Goal: Task Accomplishment & Management: Manage account settings

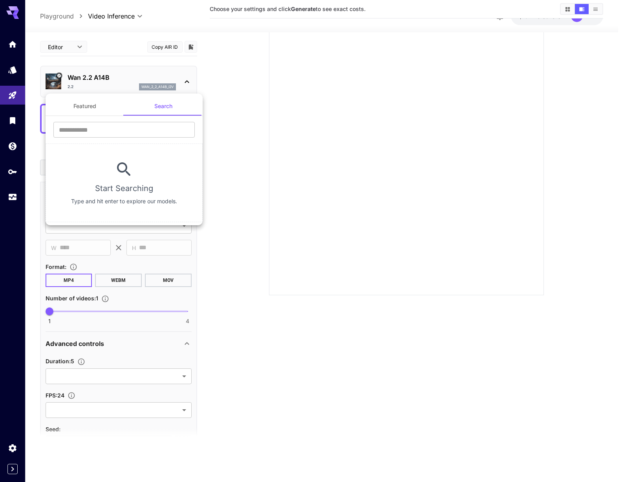
click at [96, 78] on div at bounding box center [312, 241] width 624 height 482
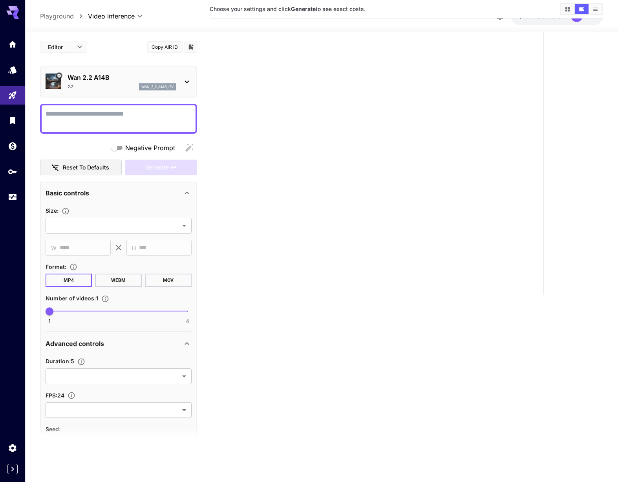
click at [97, 79] on p "Wan 2.2 A14B" at bounding box center [122, 77] width 108 height 9
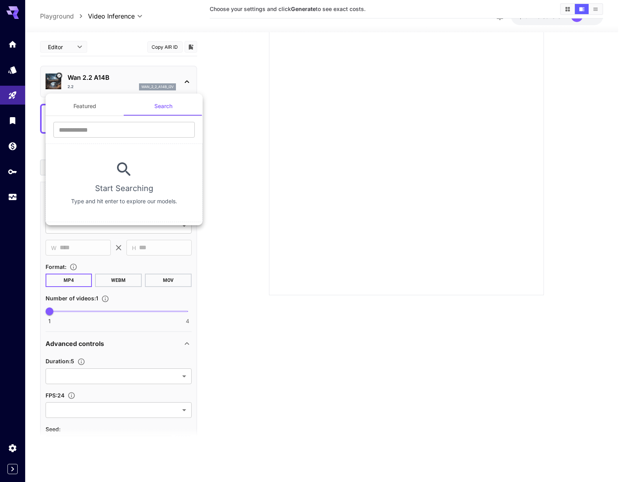
drag, startPoint x: 97, startPoint y: 80, endPoint x: 67, endPoint y: 75, distance: 31.1
click at [67, 75] on div at bounding box center [312, 241] width 624 height 482
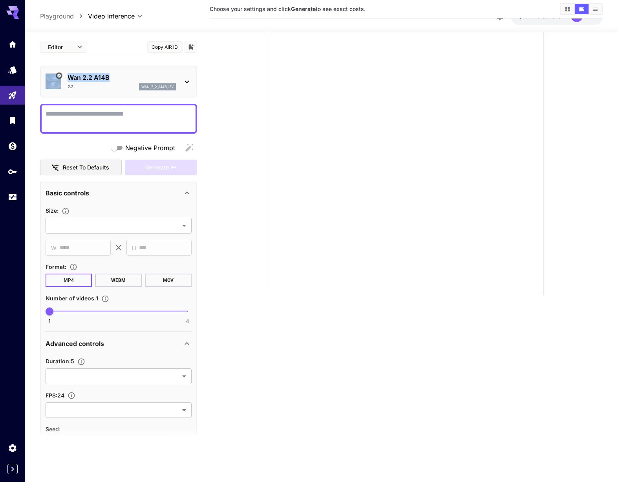
drag, startPoint x: 62, startPoint y: 70, endPoint x: 120, endPoint y: 80, distance: 58.3
click at [120, 80] on div "Wan 2.2 A14B 2.2 wan_2_2_a14b_i2v" at bounding box center [119, 82] width 146 height 24
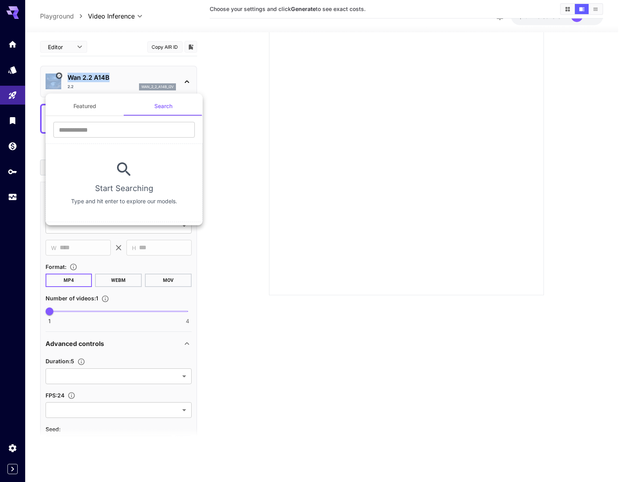
copy div "Wan 2.2 A14B"
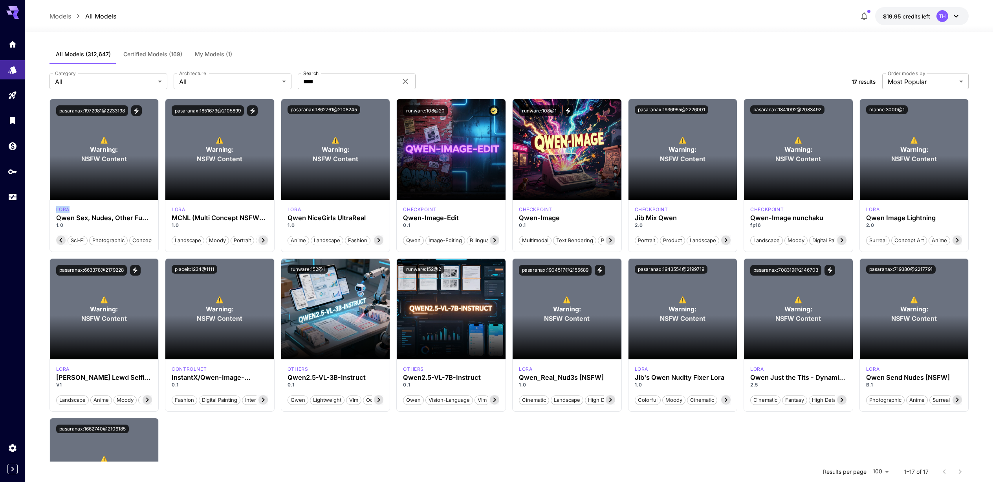
scroll to position [0, 40]
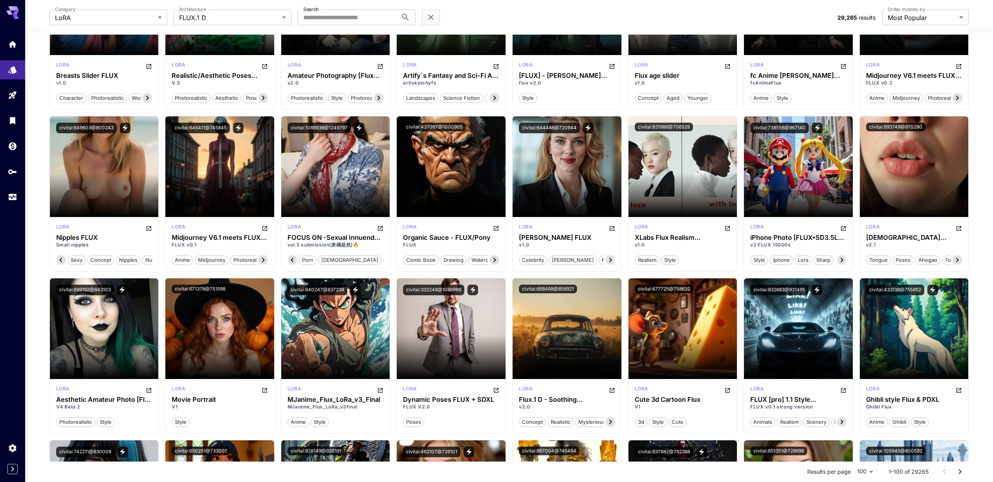
scroll to position [0, 63]
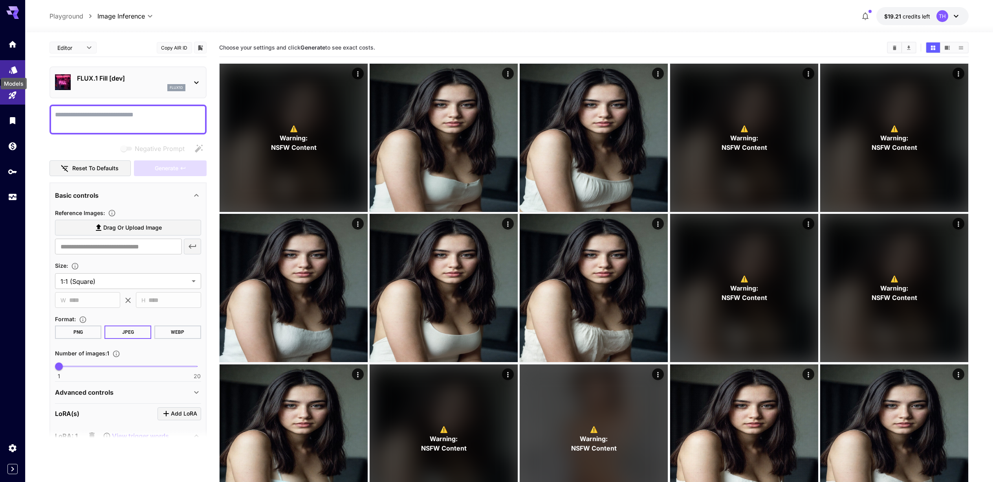
click at [15, 68] on icon "Models" at bounding box center [13, 67] width 8 height 7
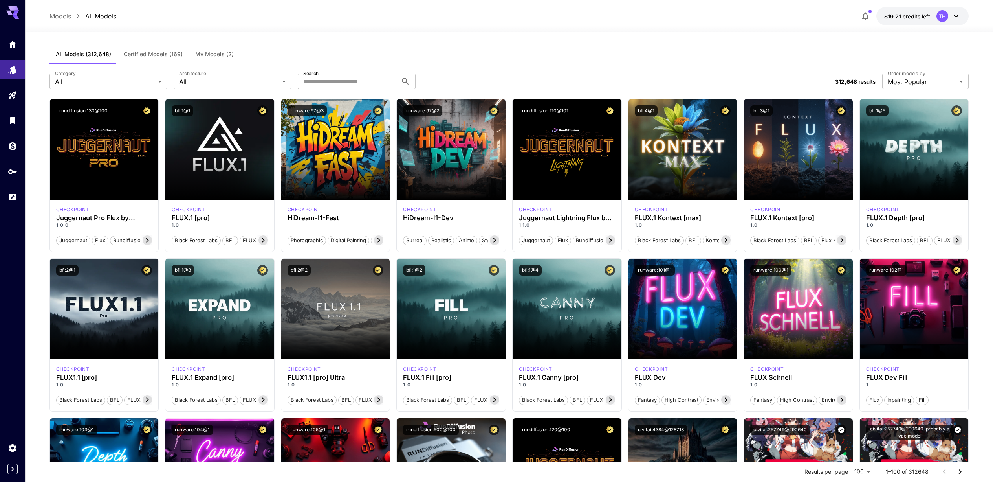
click at [206, 51] on span "My Models (2)" at bounding box center [214, 54] width 38 height 7
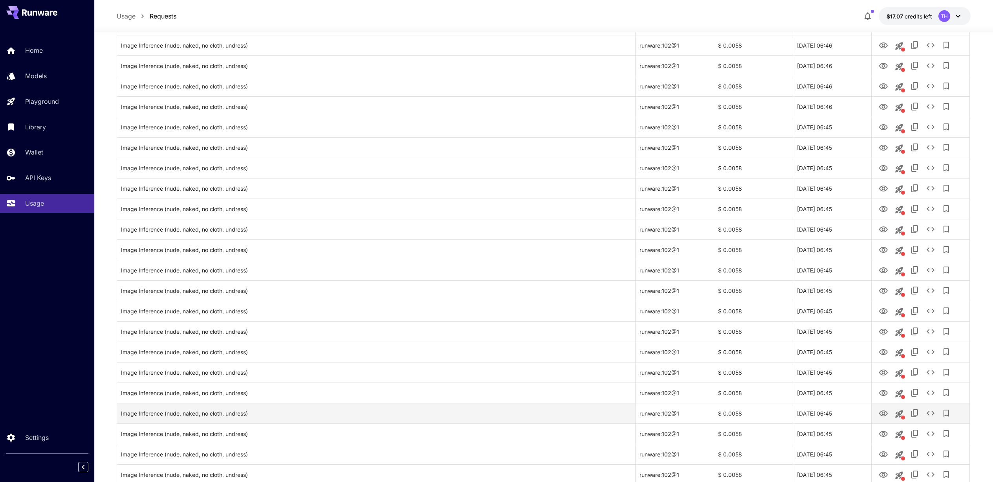
scroll to position [739, 0]
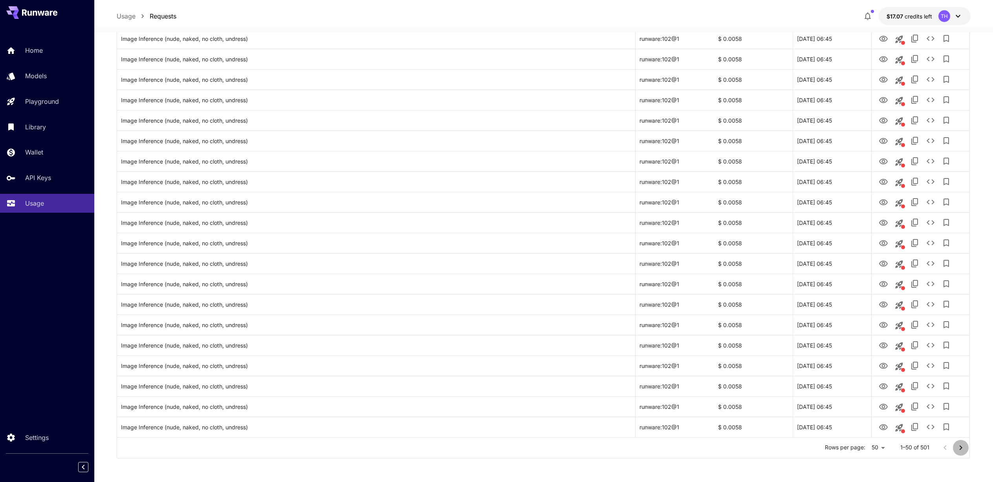
click at [965, 449] on button "Go to next page" at bounding box center [961, 448] width 16 height 16
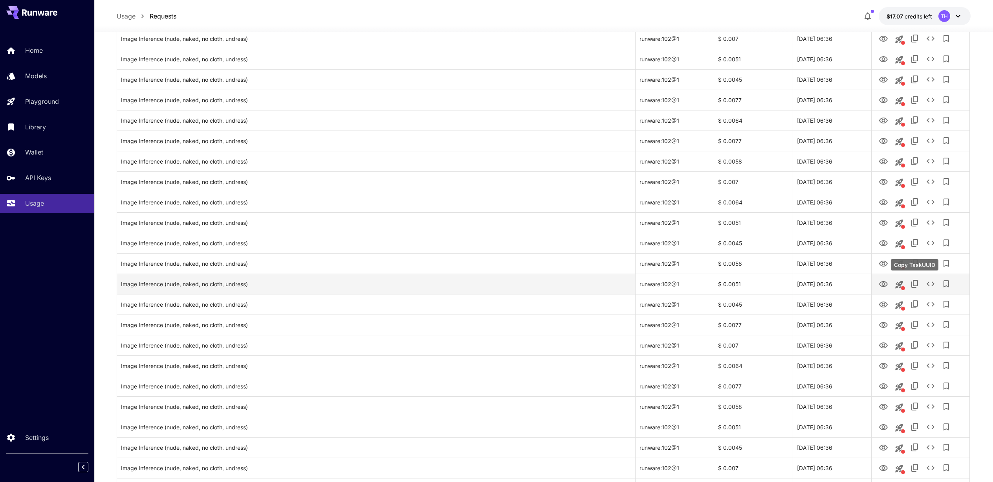
scroll to position [189, 0]
